Goal: Information Seeking & Learning: Learn about a topic

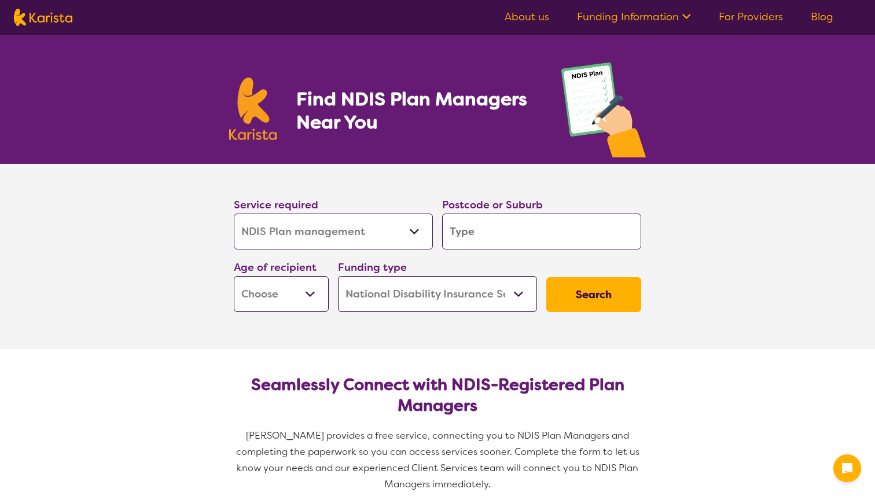
select select "NDIS Plan management"
select select "NDIS"
select select "NDIS Plan management"
select select "NDIS"
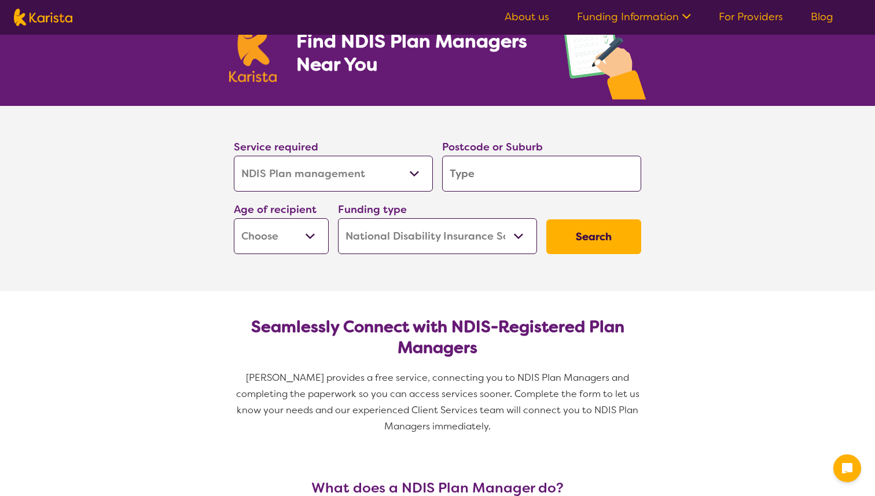
scroll to position [72, 0]
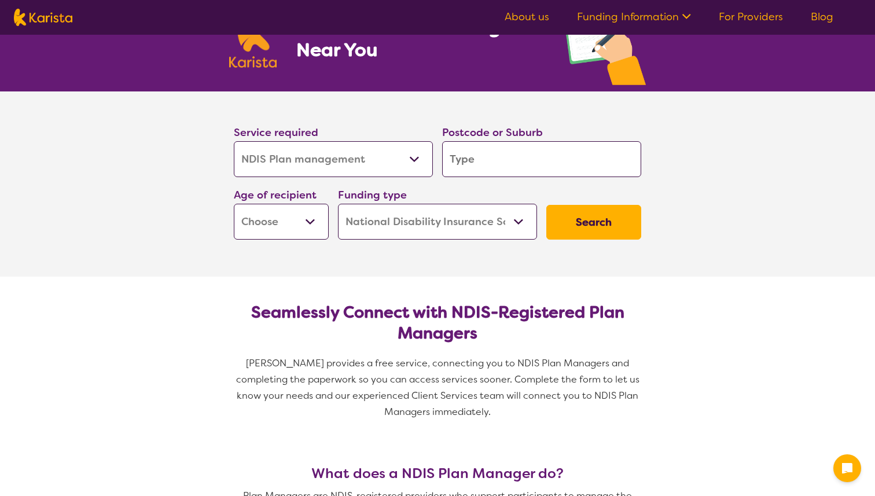
click at [319, 152] on select "Allied Health Assistant Assessment ([MEDICAL_DATA] or [MEDICAL_DATA]) Behaviour…" at bounding box center [333, 159] width 199 height 36
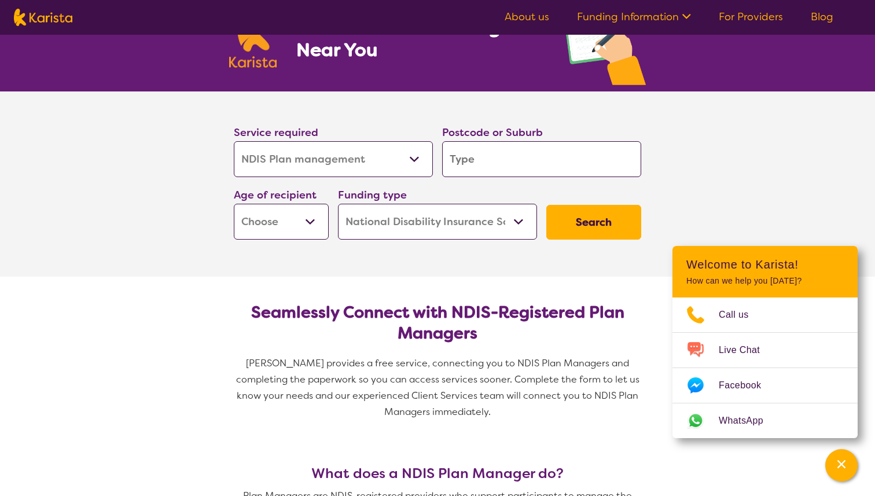
click at [234, 141] on select "Allied Health Assistant Assessment ([MEDICAL_DATA] or [MEDICAL_DATA]) Behaviour…" at bounding box center [333, 159] width 199 height 36
click at [535, 158] on input "search" at bounding box center [541, 159] width 199 height 36
type input "4879"
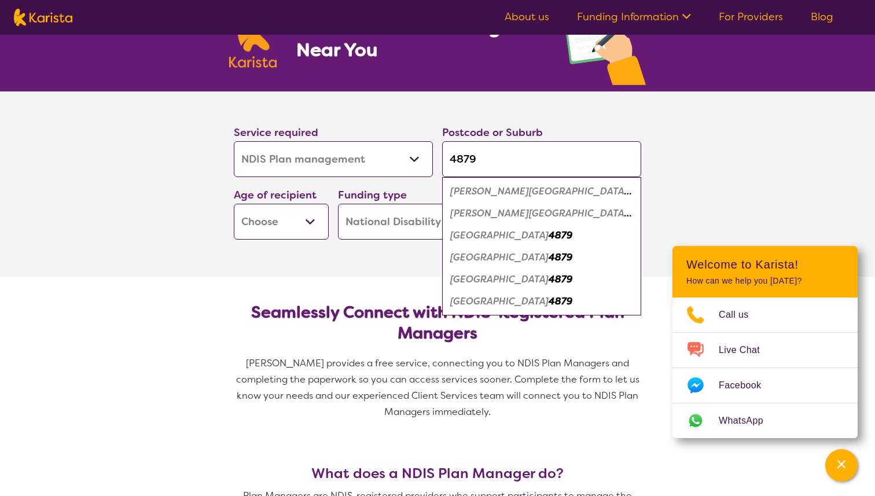
click at [272, 232] on select "Early Childhood - 0 to 9 Child - 10 to 11 Adolescent - 12 to 17 Adult - 18 to 6…" at bounding box center [281, 222] width 95 height 36
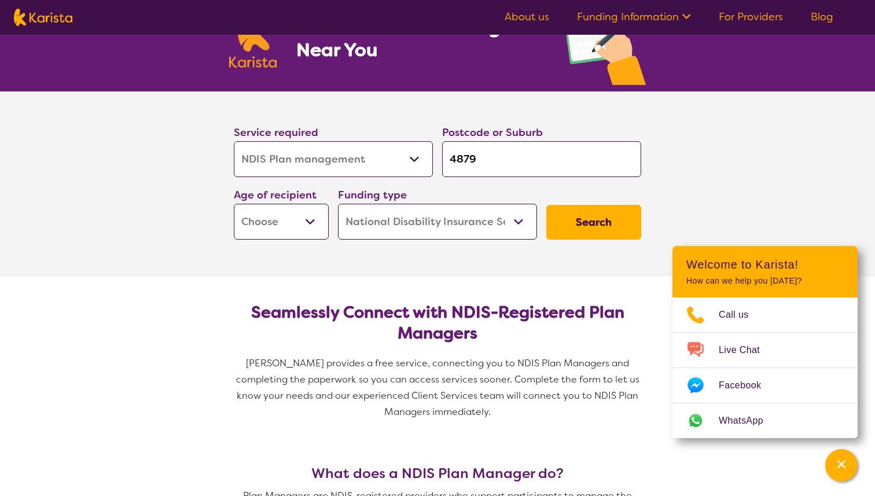
select select "EC"
click at [234, 204] on select "Early Childhood - 0 to 9 Child - 10 to 11 Adolescent - 12 to 17 Adult - 18 to 6…" at bounding box center [281, 222] width 95 height 36
select select "EC"
click at [406, 226] on select "Home Care Package (HCP) National Disability Insurance Scheme (NDIS) I don't know" at bounding box center [437, 222] width 199 height 36
select select "i-don-t-know"
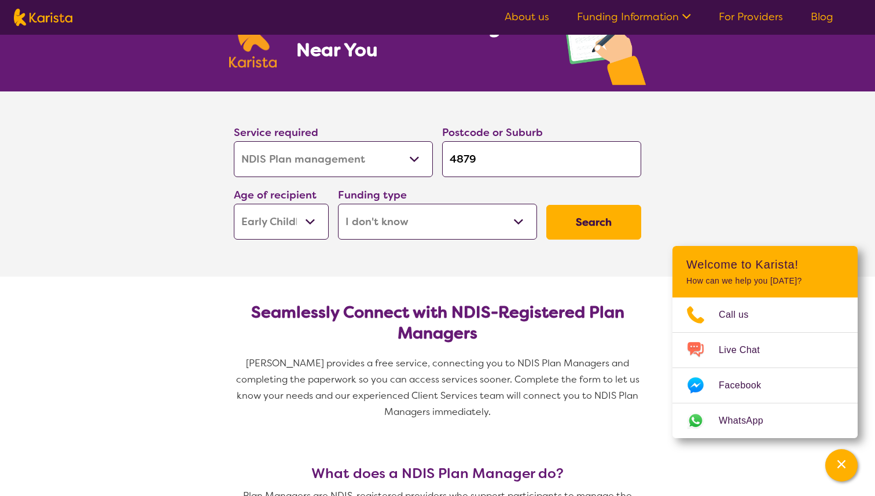
click at [338, 204] on select "Home Care Package (HCP) National Disability Insurance Scheme (NDIS) I don't know" at bounding box center [437, 222] width 199 height 36
select select "i-don-t-know"
click at [609, 227] on button "Search" at bounding box center [593, 222] width 95 height 35
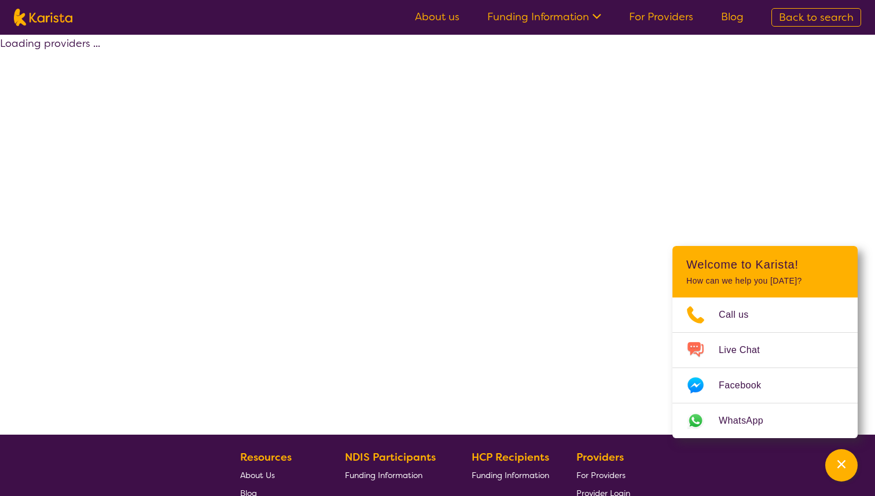
select select "NDIS Plan management"
select select "EC"
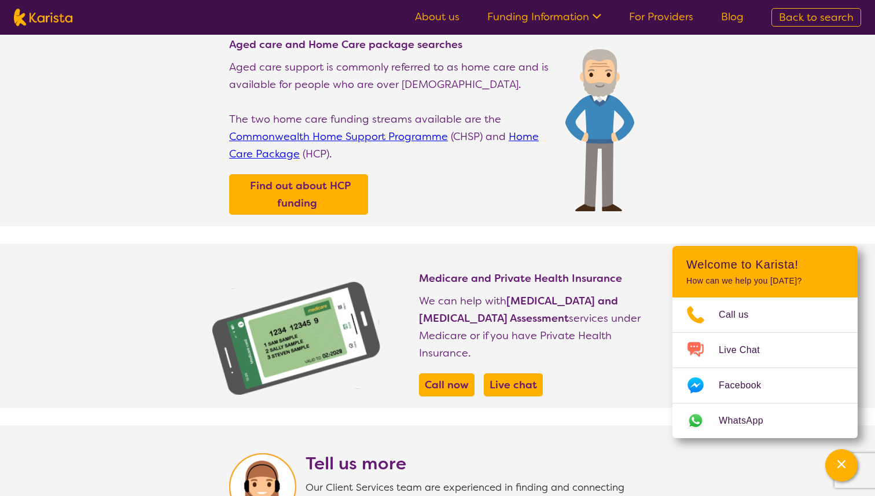
scroll to position [354, 0]
